Goal: Check status: Check status

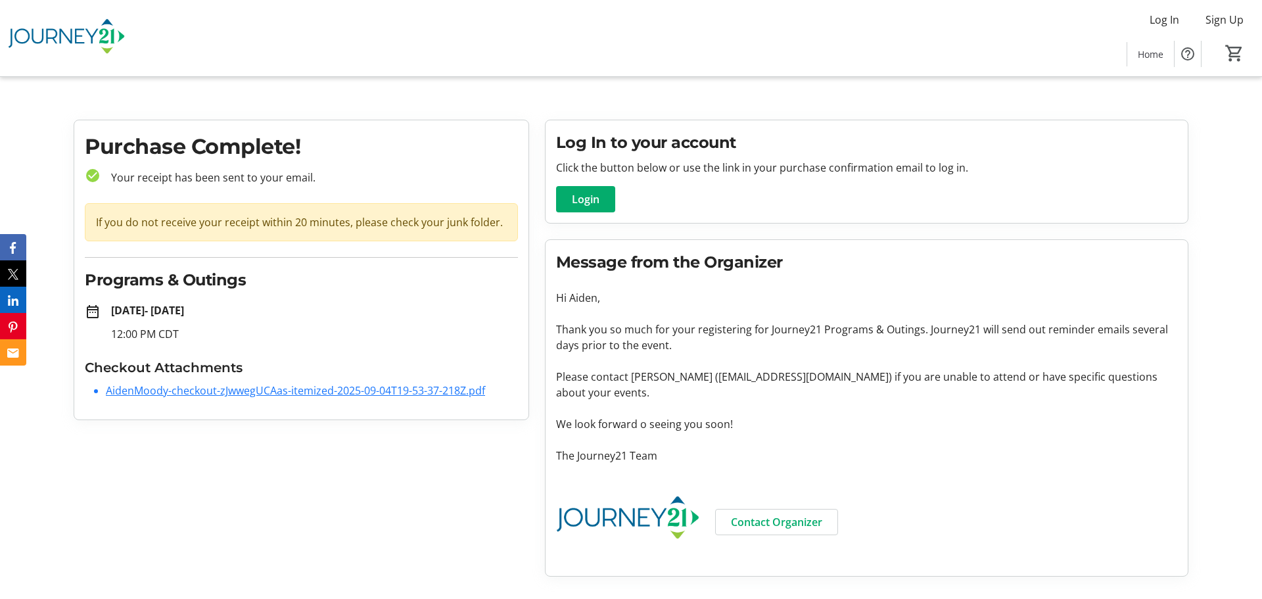
click at [300, 391] on link "AidenMoody-checkout-zJwwegUCAas-itemized-2025-09-04T19-53-37-218Z.pdf" at bounding box center [295, 390] width 379 height 14
click at [281, 391] on link "MarcusMahn-checkout-sHbbAJYWqD0-itemized-2025-09-09T15-32-48-820Z.pdf" at bounding box center [299, 390] width 386 height 14
